Goal: Information Seeking & Learning: Learn about a topic

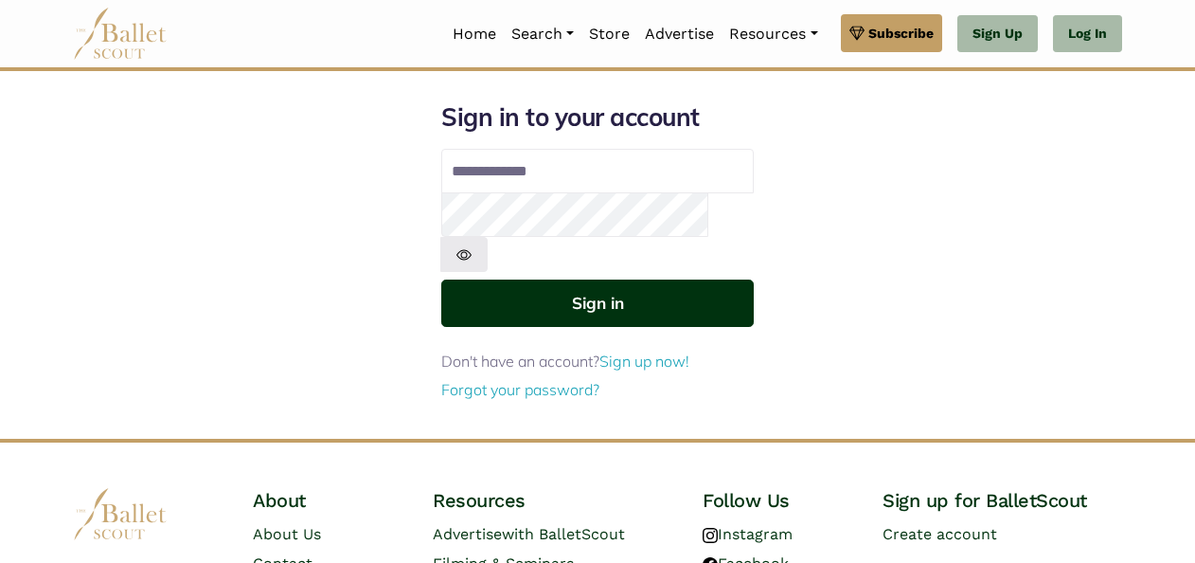
type input "**********"
click at [515, 281] on button "Sign in" at bounding box center [597, 302] width 313 height 46
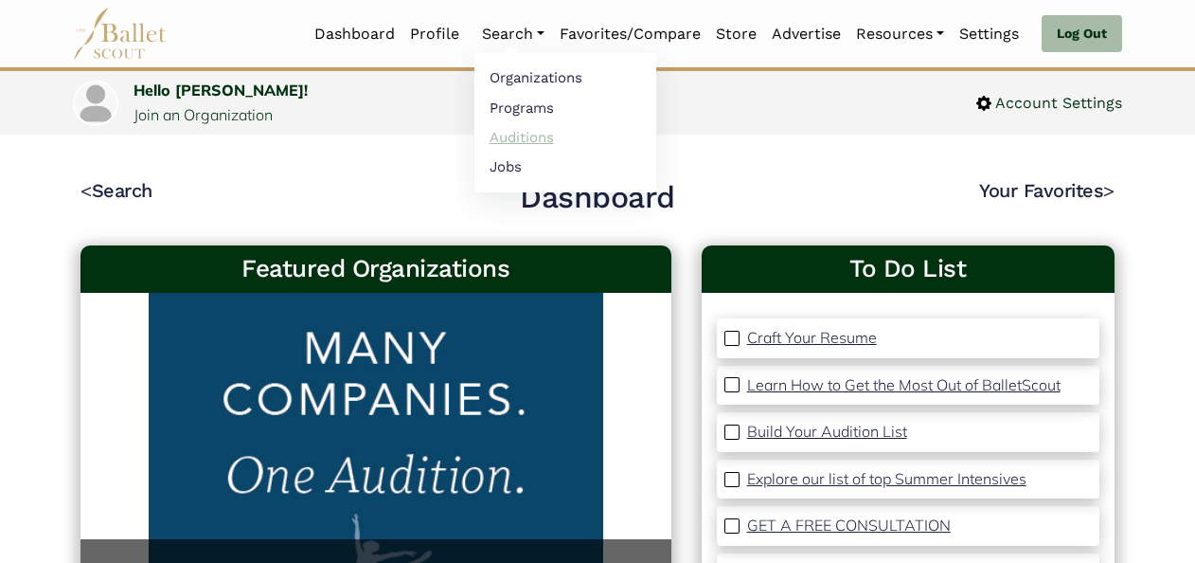
click at [507, 135] on link "Auditions" at bounding box center [565, 136] width 182 height 29
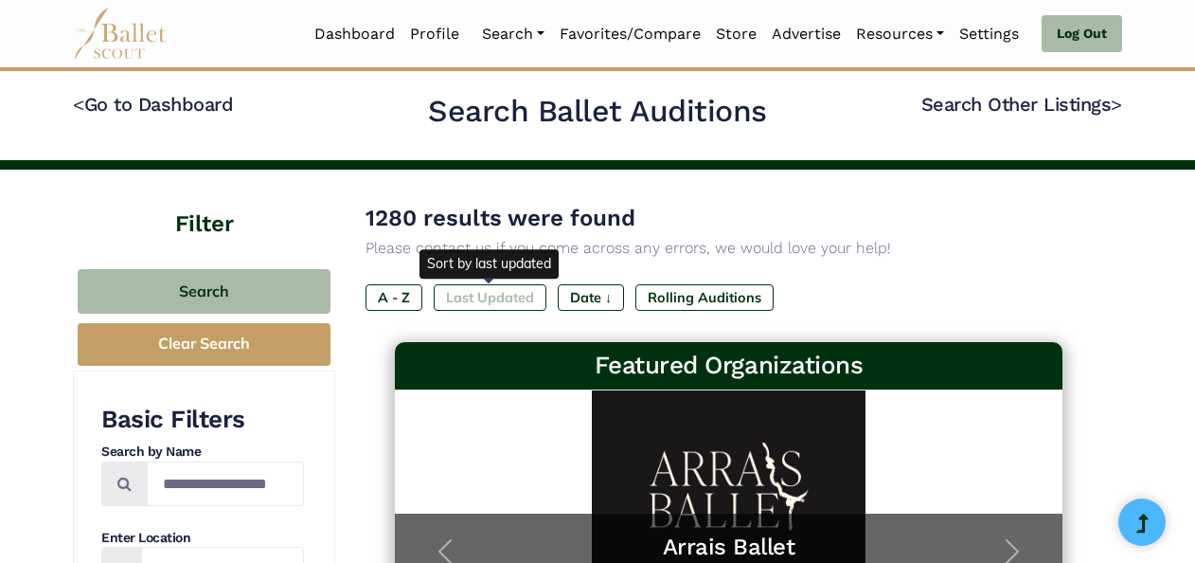
click at [456, 306] on label "Last Updated" at bounding box center [490, 297] width 113 height 27
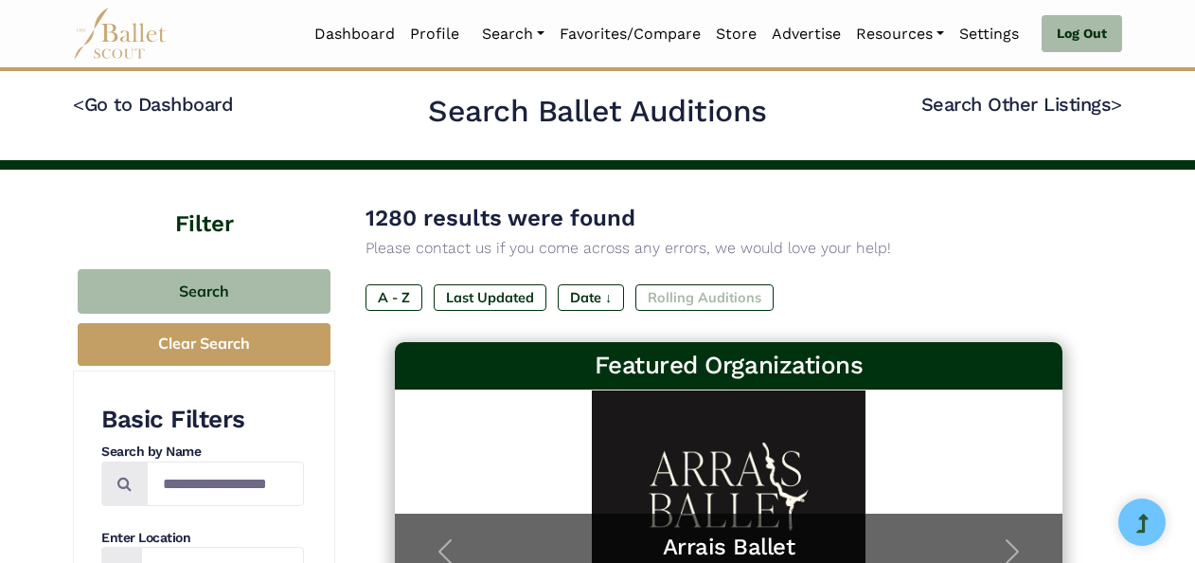
scroll to position [286, 0]
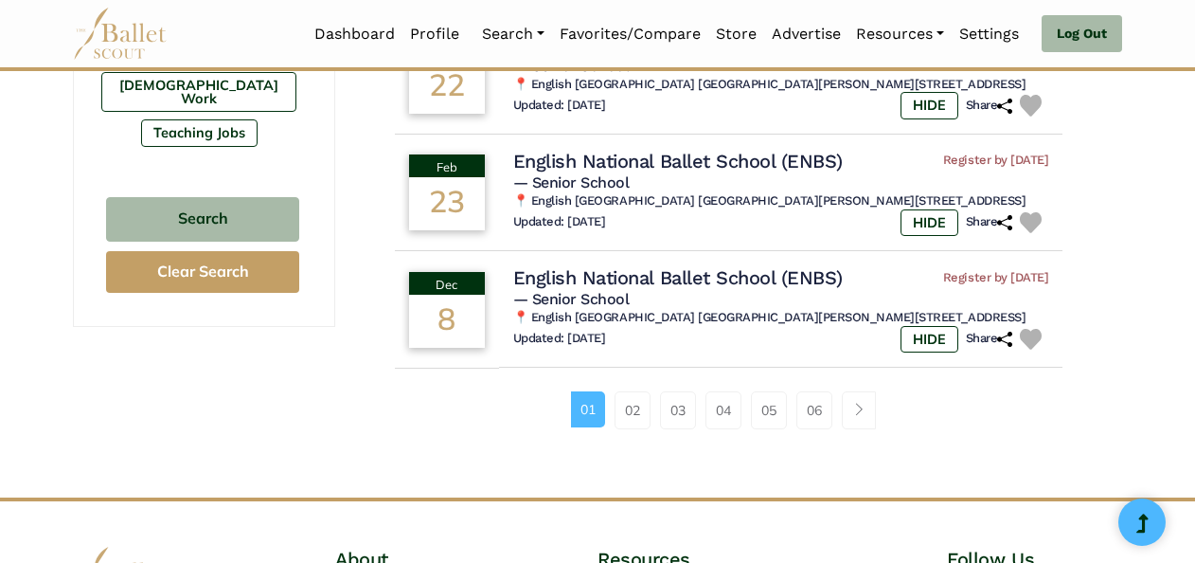
scroll to position [1295, 0]
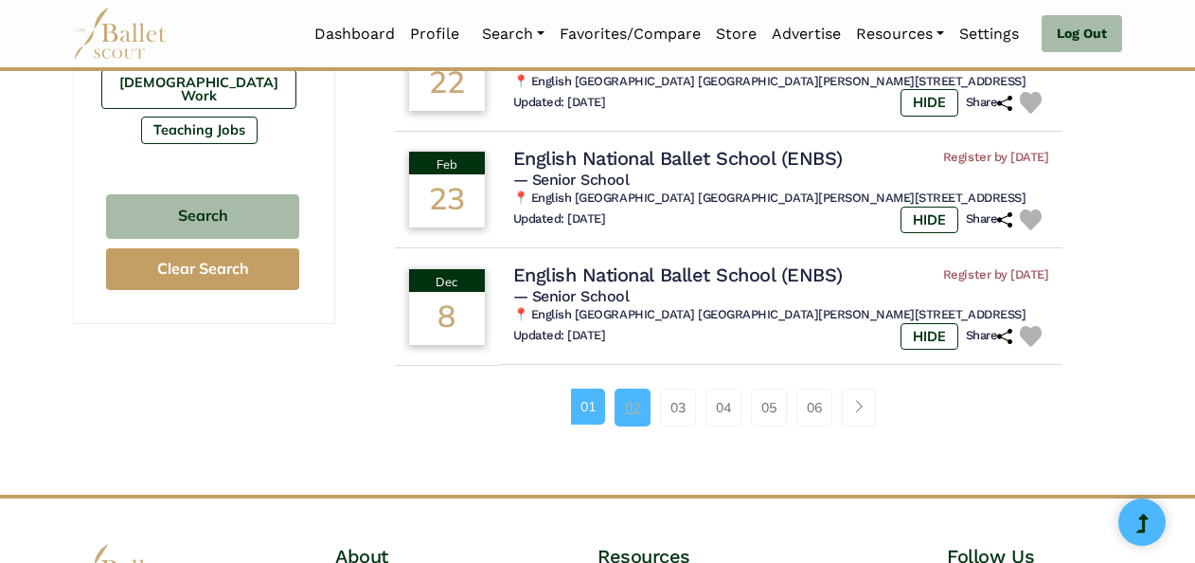
click at [640, 426] on link "02" at bounding box center [633, 407] width 36 height 38
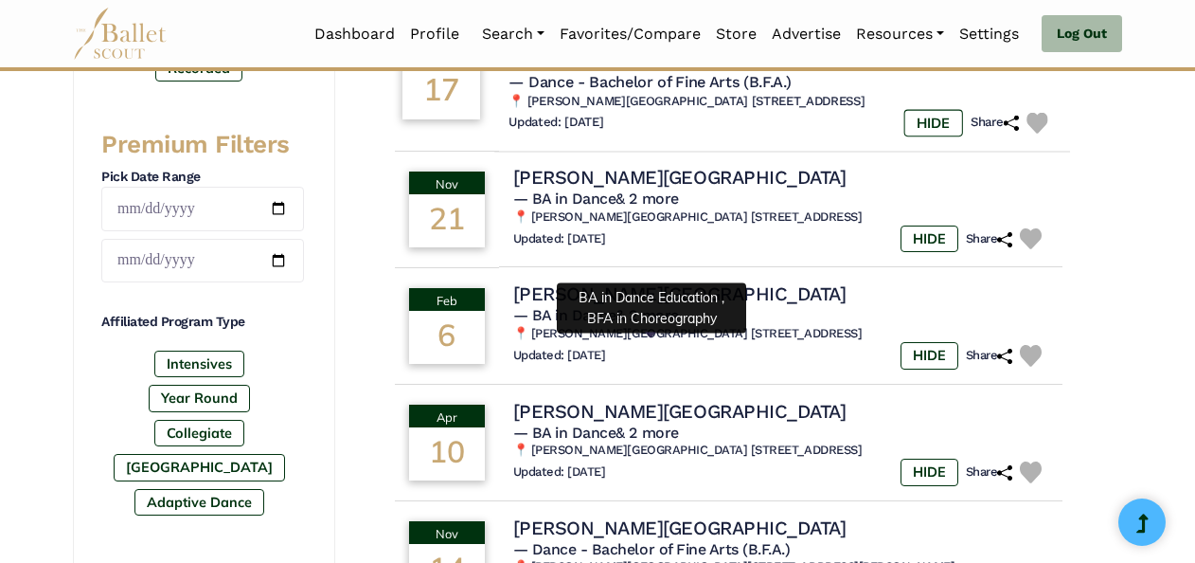
scroll to position [972, 0]
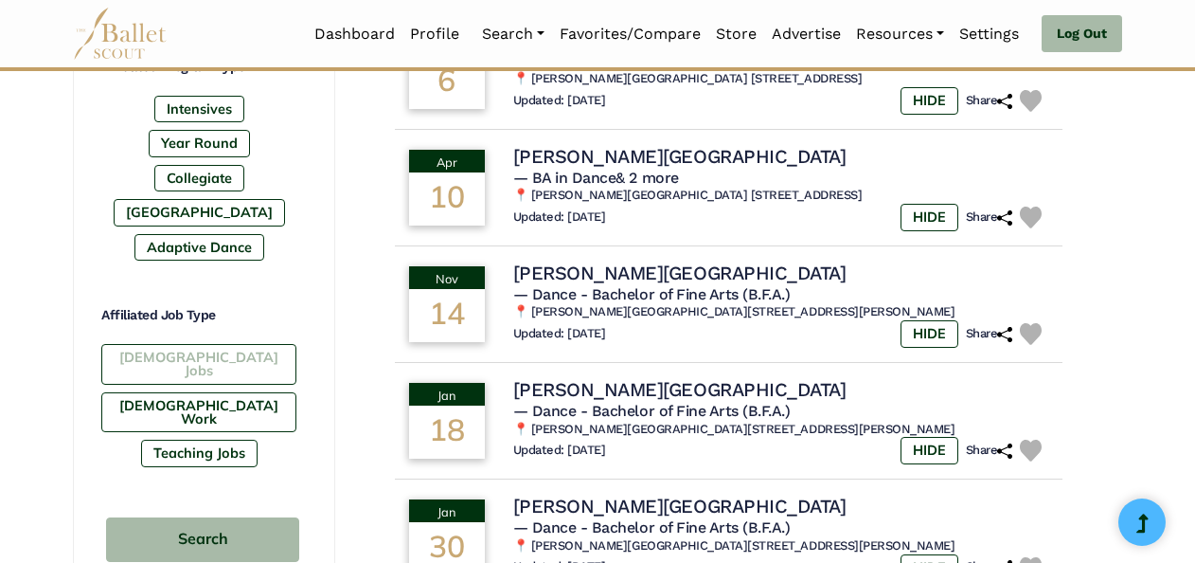
click at [235, 344] on label "[DEMOGRAPHIC_DATA] Jobs" at bounding box center [198, 364] width 195 height 41
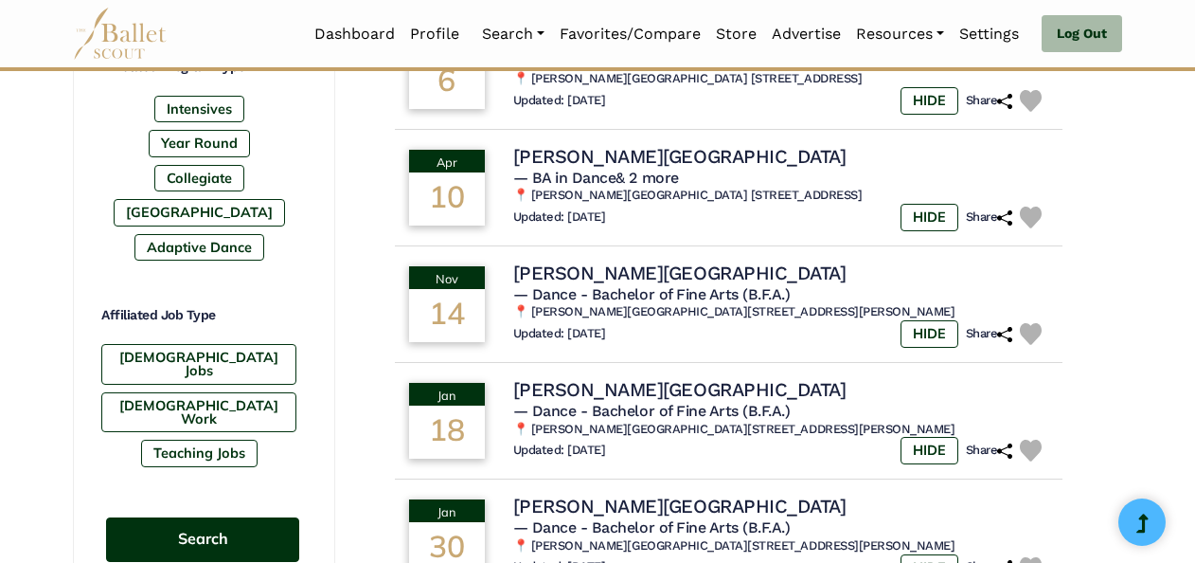
click at [243, 517] on button "Search" at bounding box center [202, 539] width 193 height 45
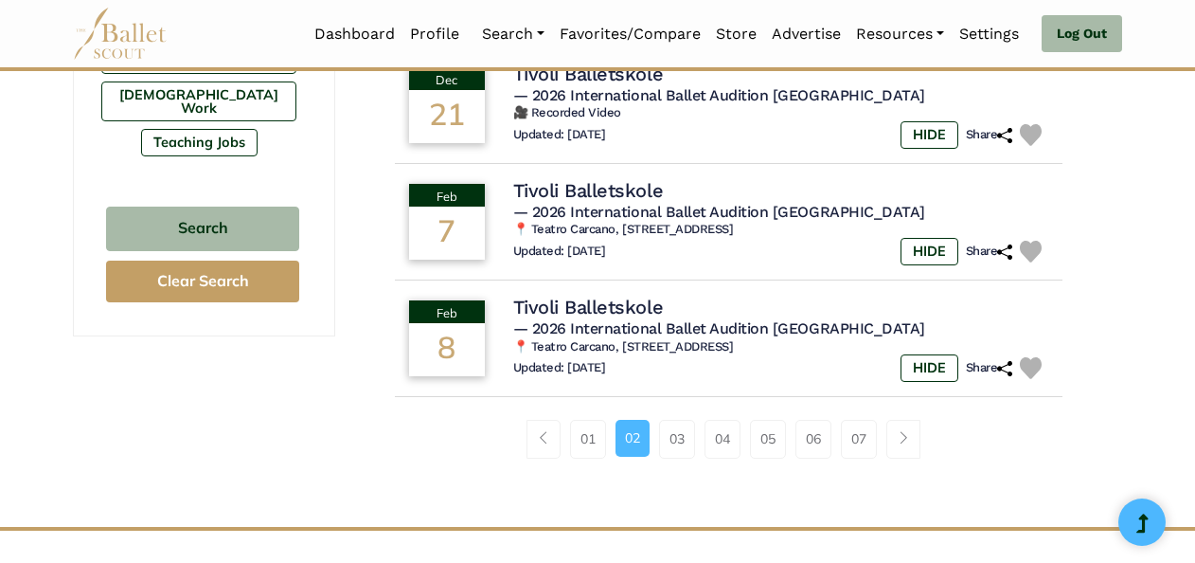
scroll to position [1287, 0]
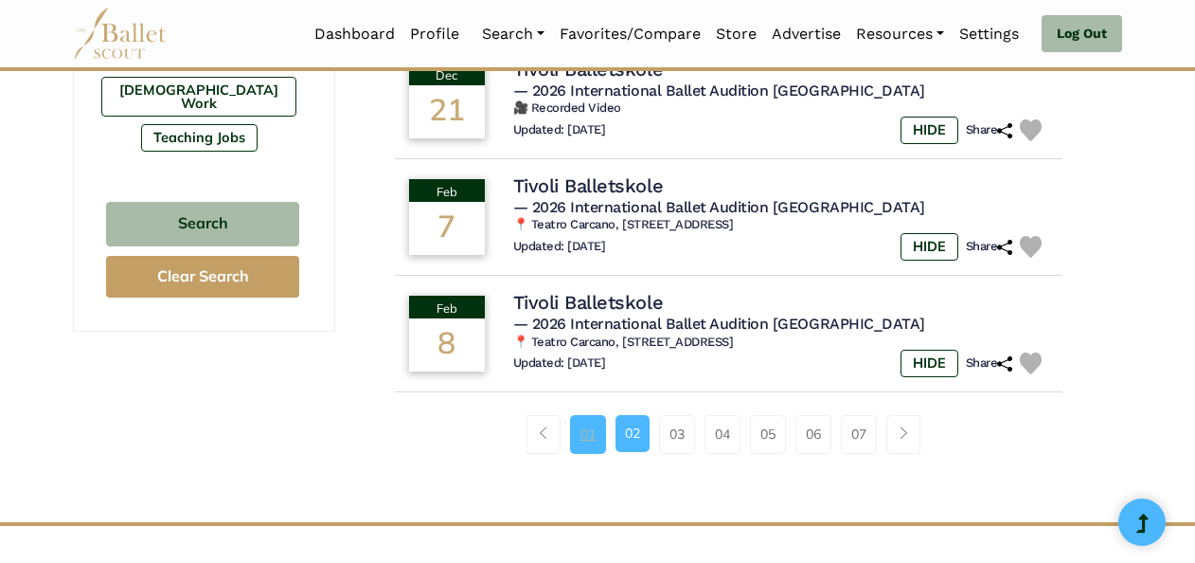
click at [582, 421] on link "01" at bounding box center [588, 434] width 36 height 38
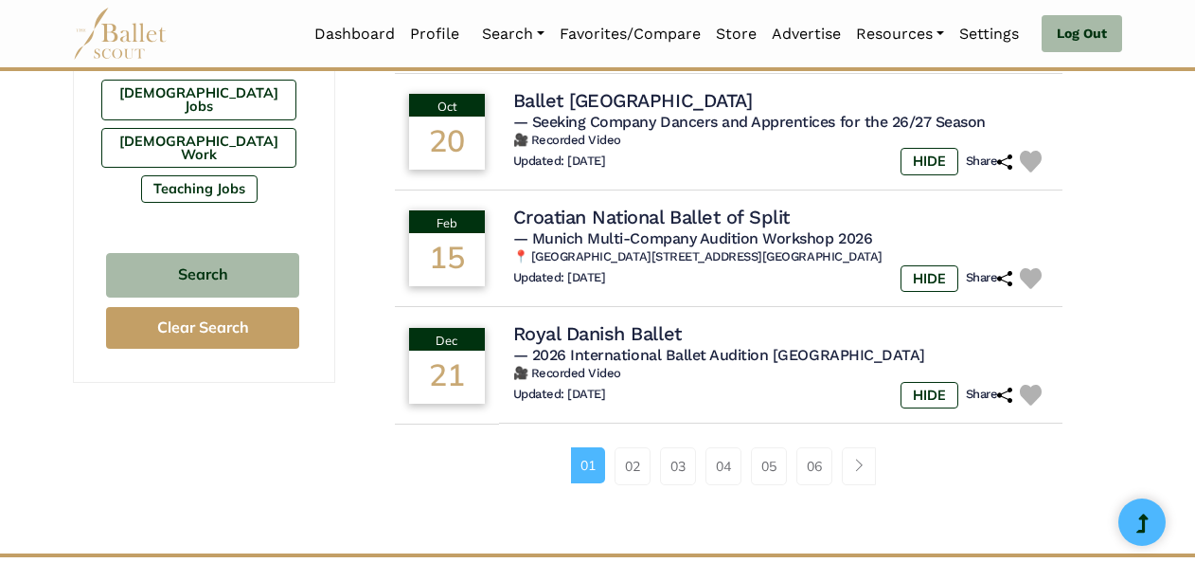
scroll to position [1237, 0]
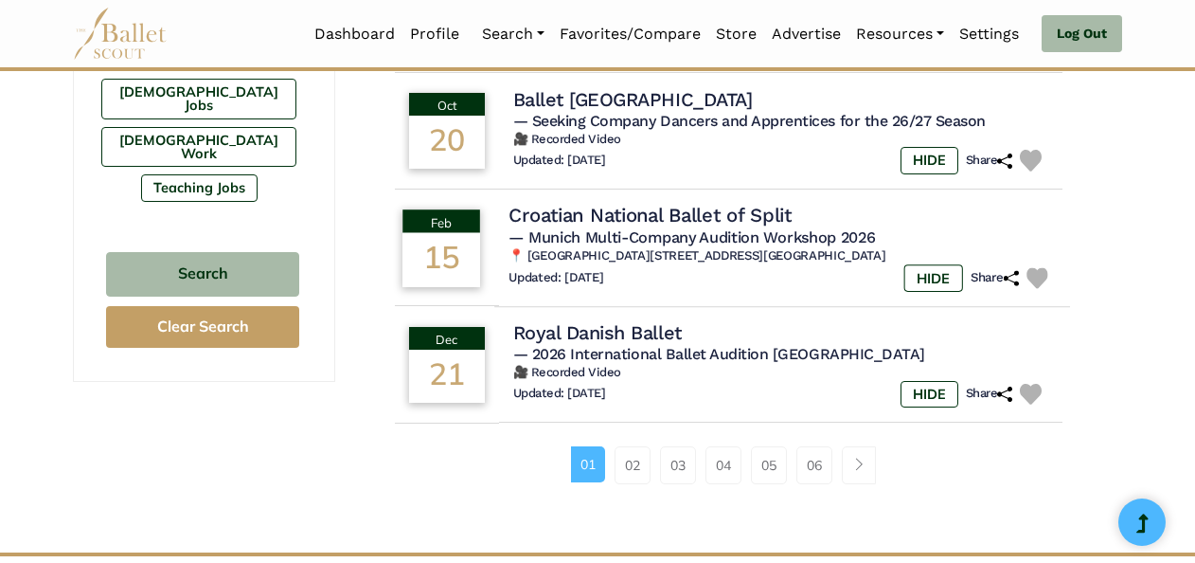
click at [743, 251] on h6 "📍 Munich International Ballet School Marsstraße 40 80335 München" at bounding box center [782, 256] width 546 height 16
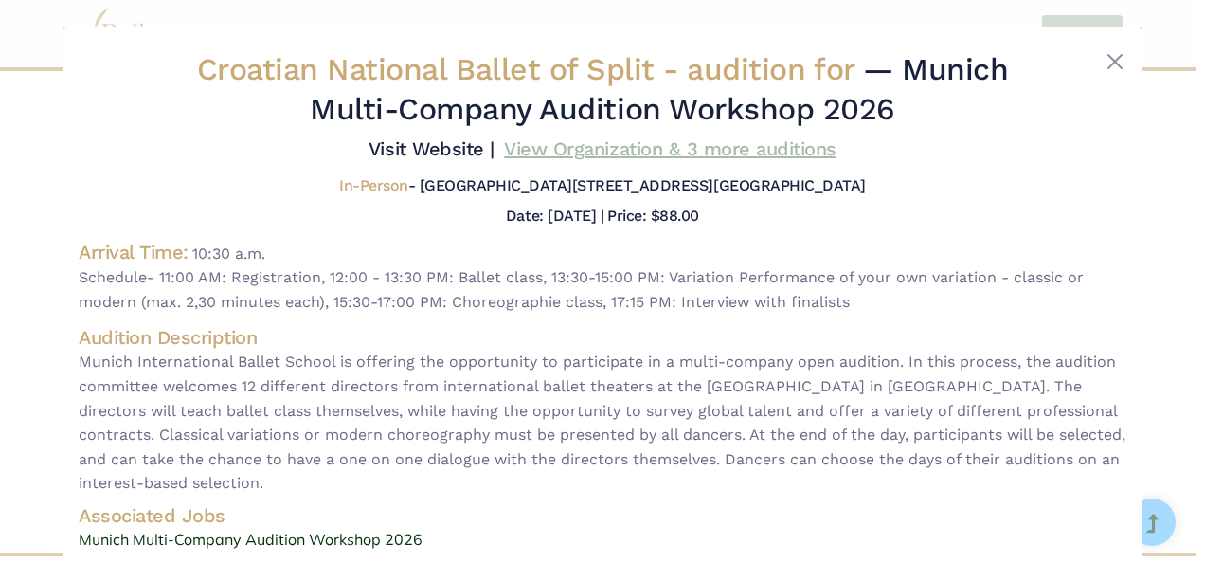
click at [535, 153] on link "View Organization & 3 more auditions" at bounding box center [670, 148] width 332 height 23
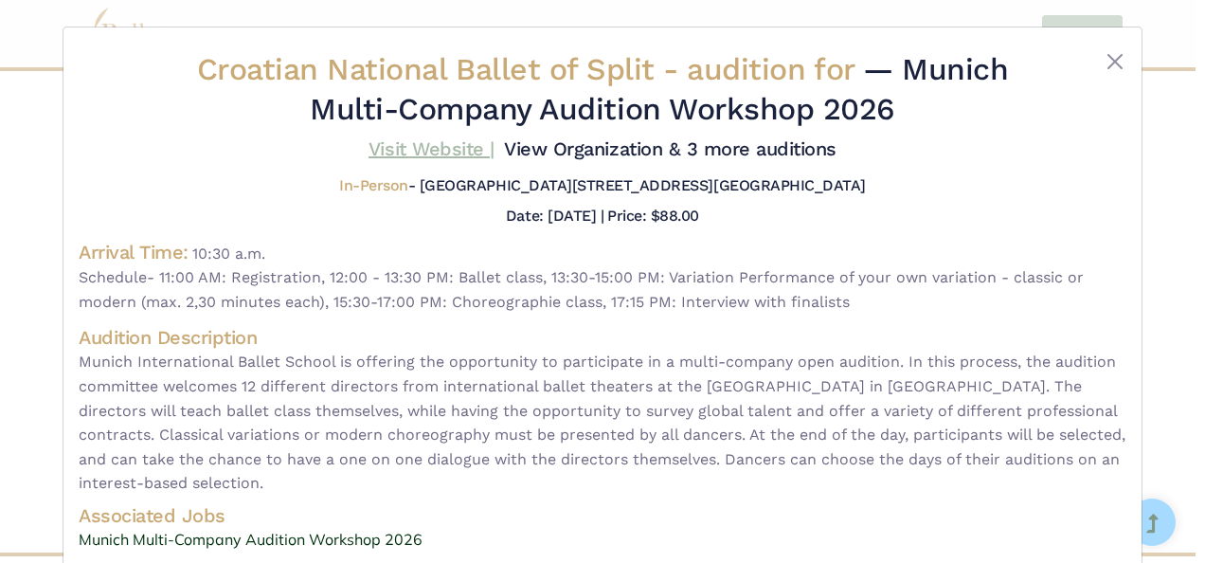
click at [424, 138] on link "Visit Website |" at bounding box center [431, 148] width 126 height 23
click at [1114, 64] on button "Close" at bounding box center [1114, 61] width 23 height 23
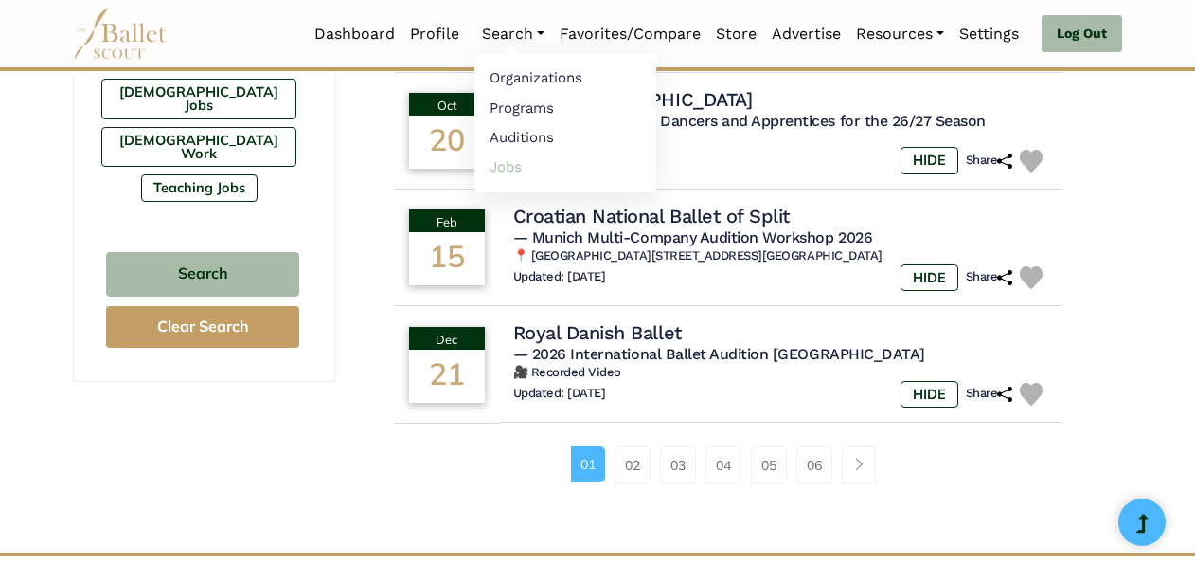
click at [510, 163] on link "Jobs" at bounding box center [565, 166] width 182 height 29
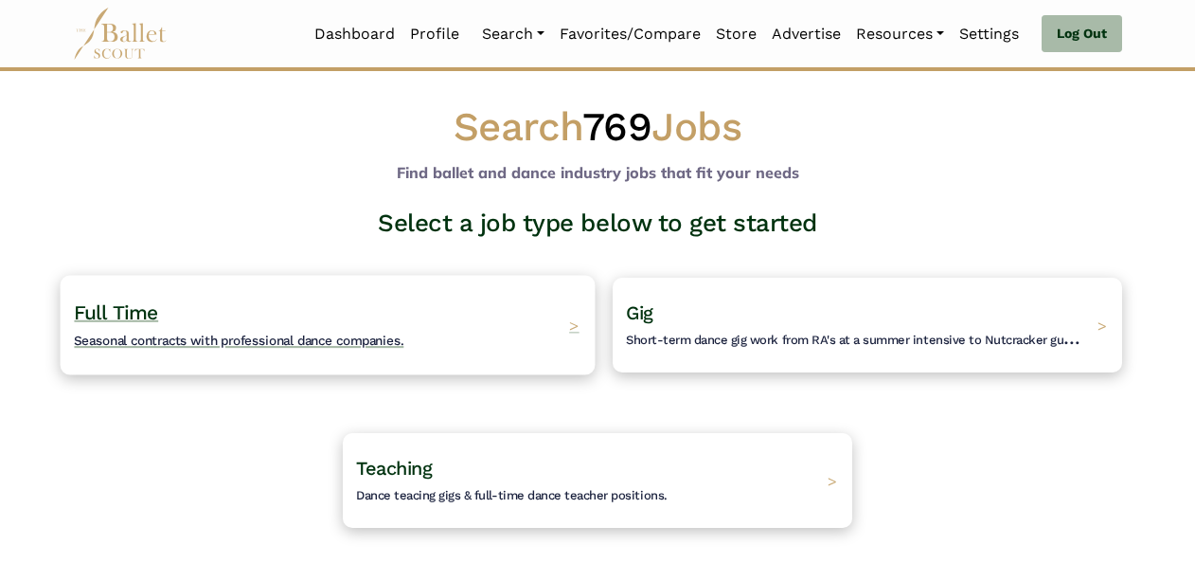
click at [398, 333] on span "Seasonal contracts with professional dance companies." at bounding box center [239, 339] width 330 height 15
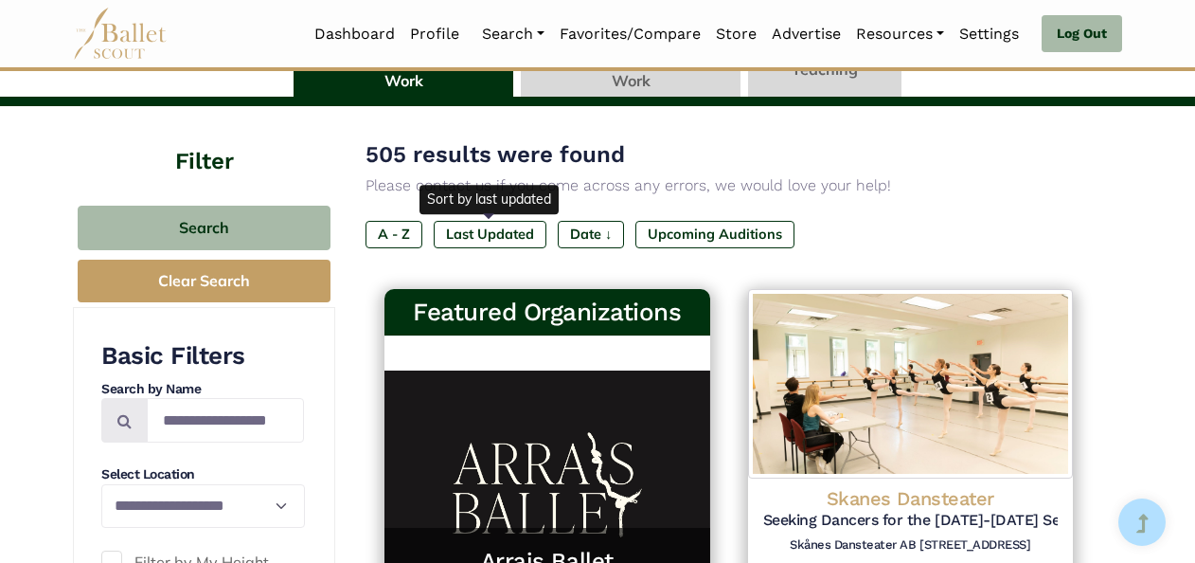
scroll to position [152, 0]
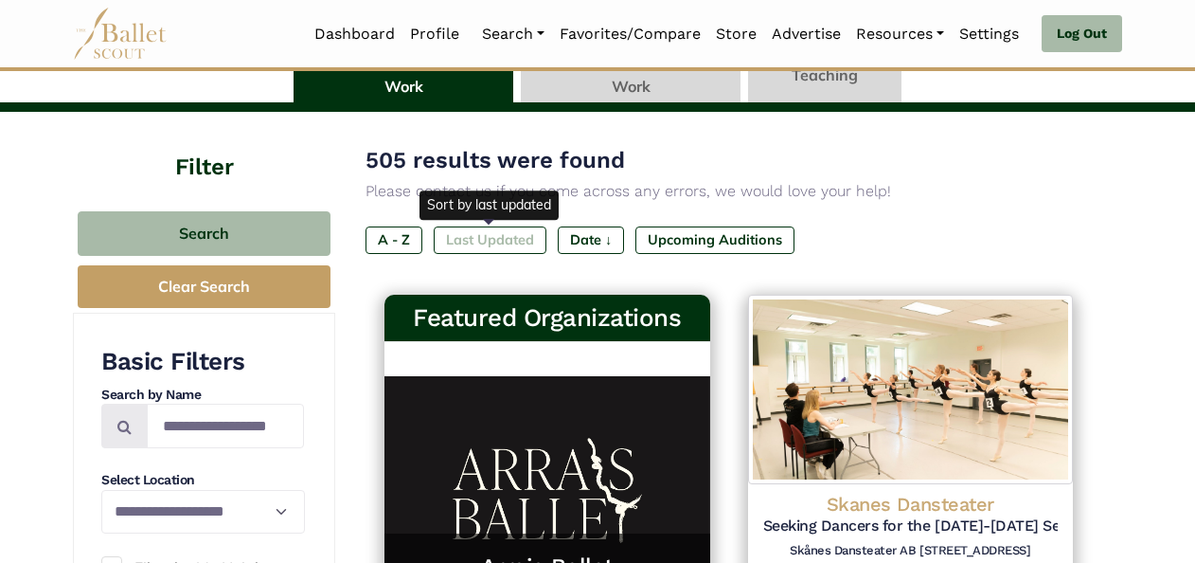
click at [493, 246] on label "Last Updated" at bounding box center [490, 239] width 113 height 27
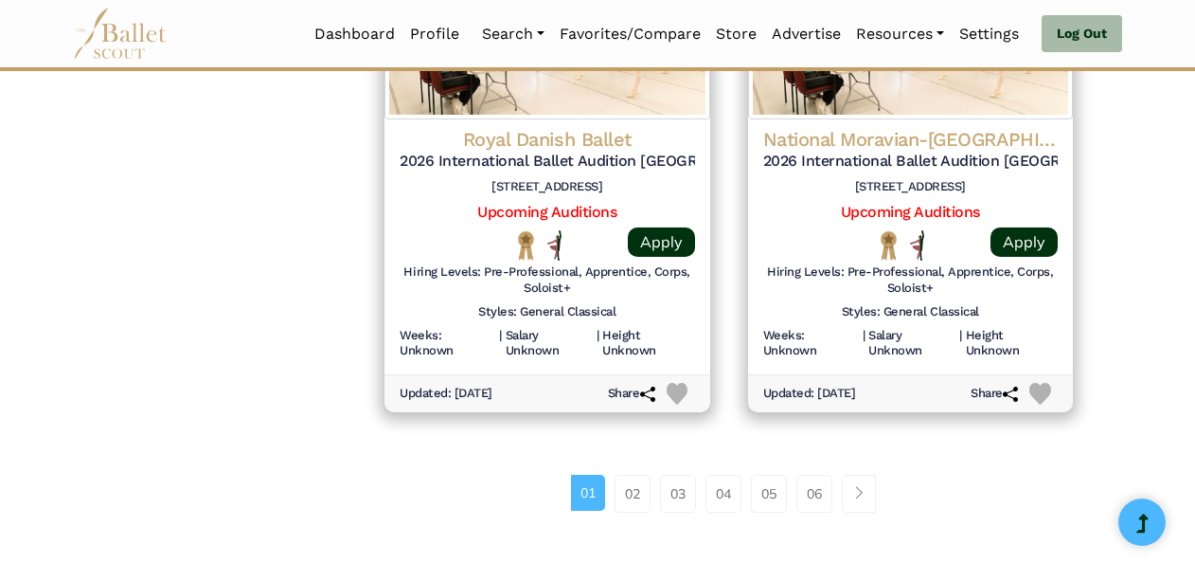
scroll to position [2580, 0]
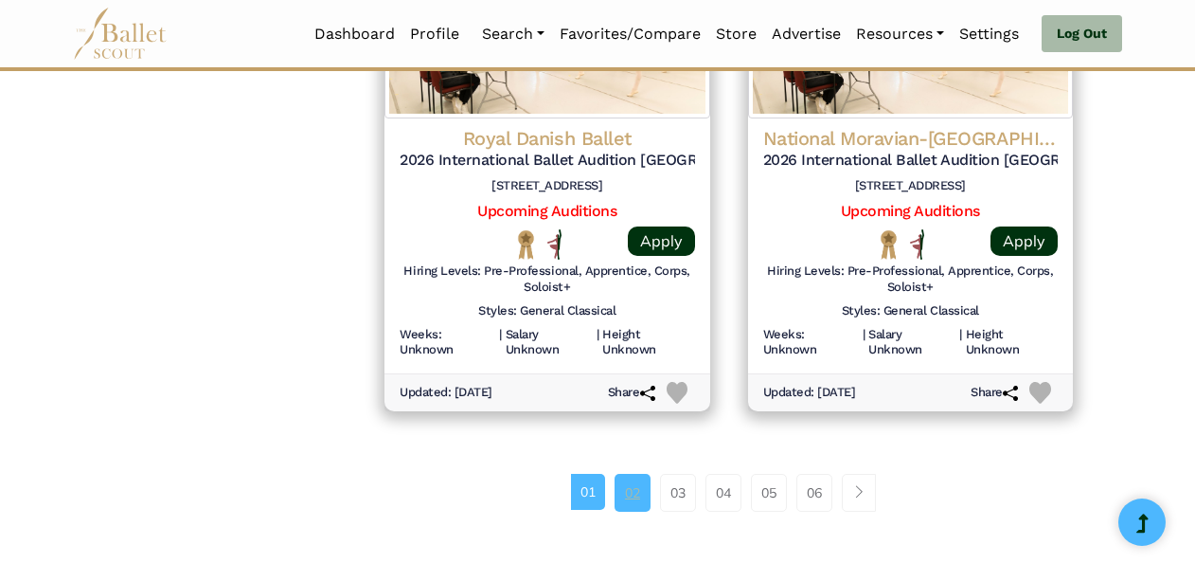
click at [639, 479] on link "02" at bounding box center [633, 493] width 36 height 38
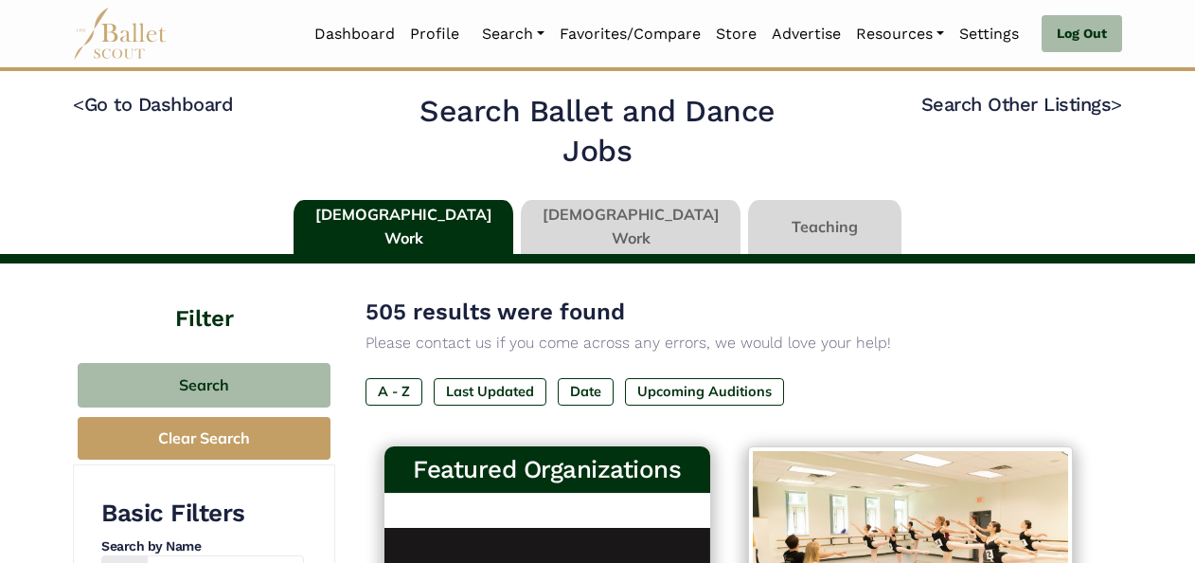
click at [640, 226] on link at bounding box center [631, 227] width 220 height 54
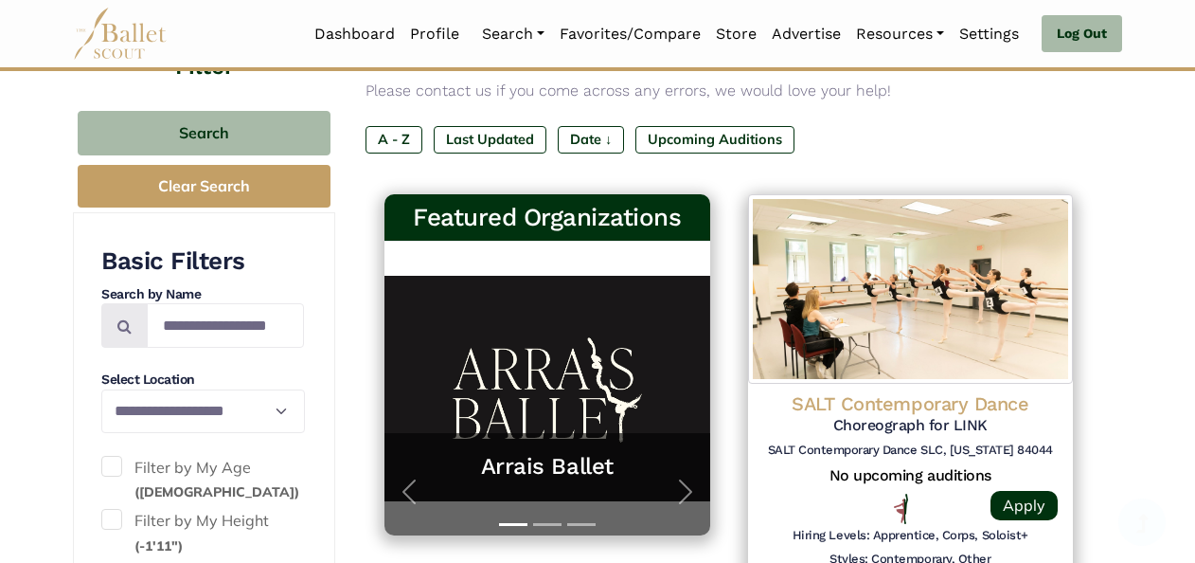
scroll to position [260, 0]
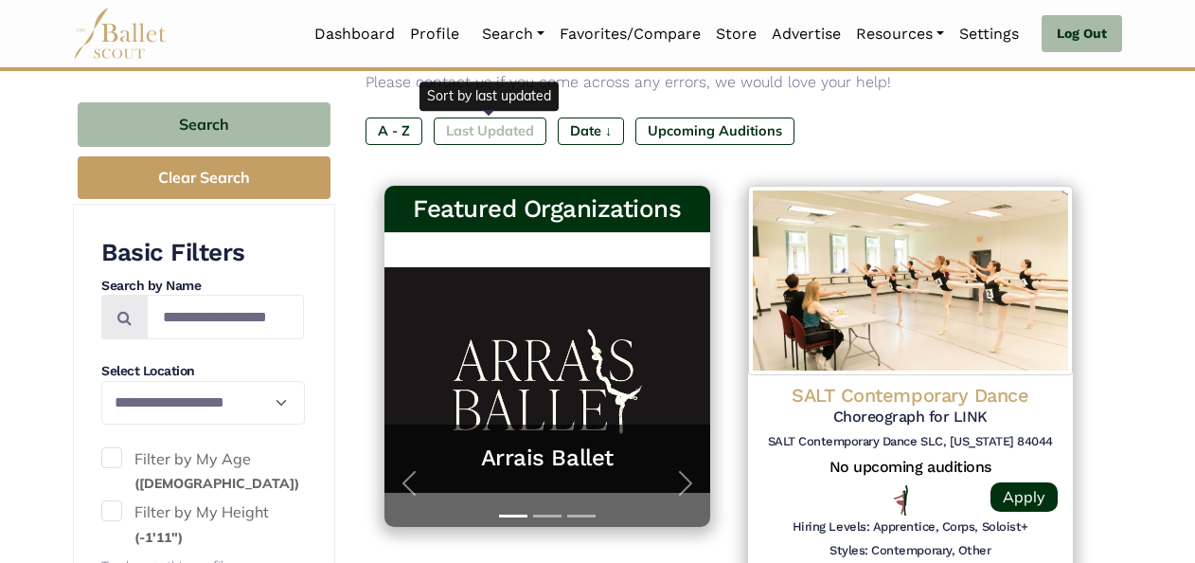
click at [500, 129] on label "Last Updated" at bounding box center [490, 130] width 113 height 27
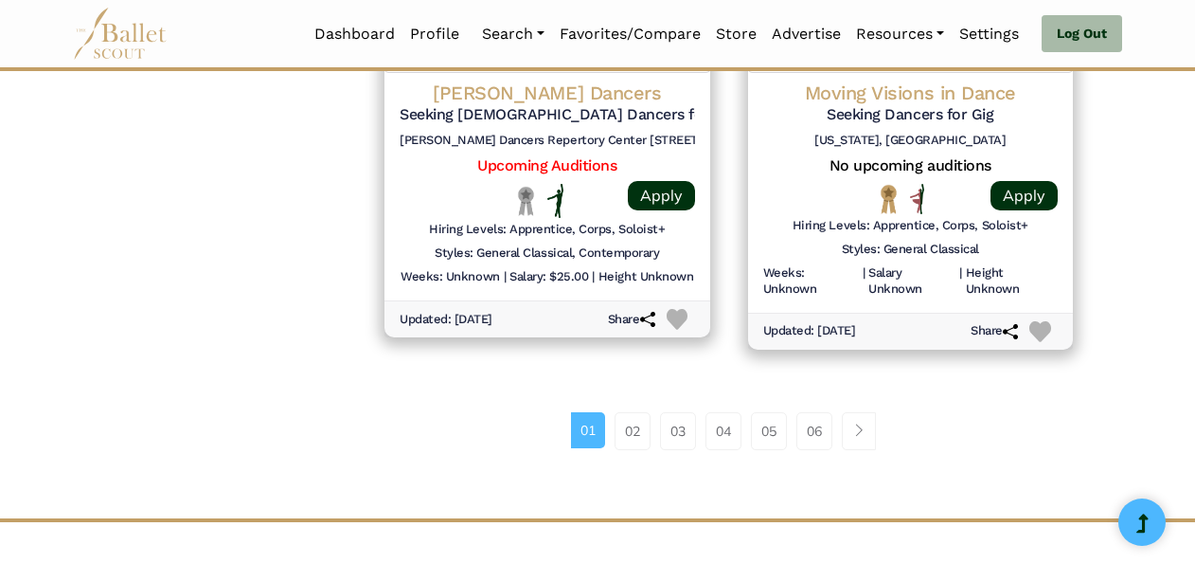
scroll to position [2630, 0]
click at [636, 436] on link "02" at bounding box center [633, 430] width 36 height 38
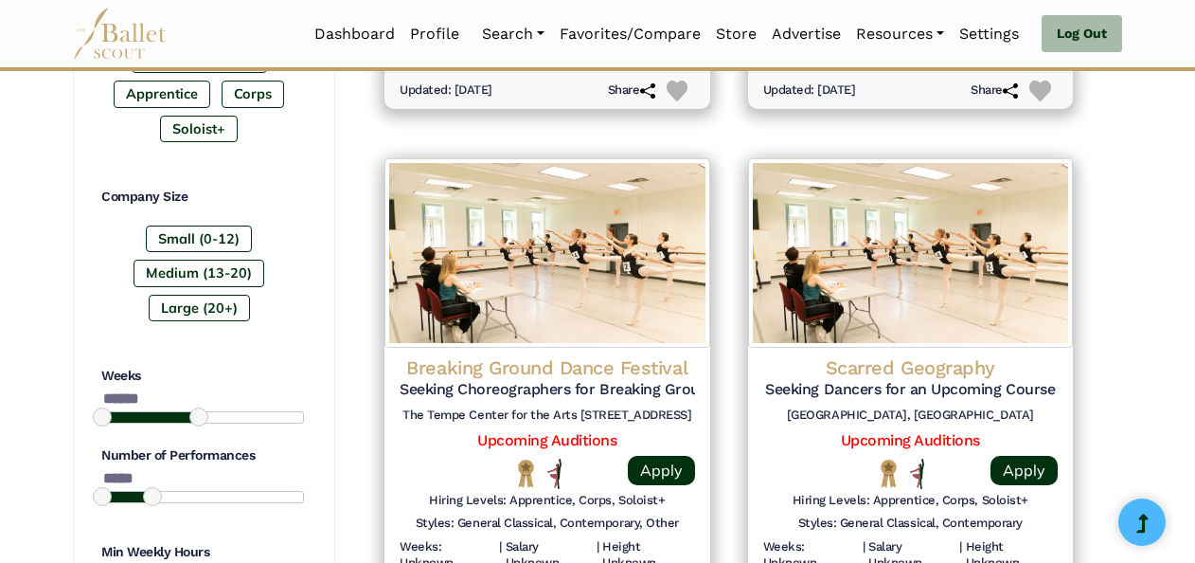
scroll to position [1322, 0]
